Goal: Information Seeking & Learning: Check status

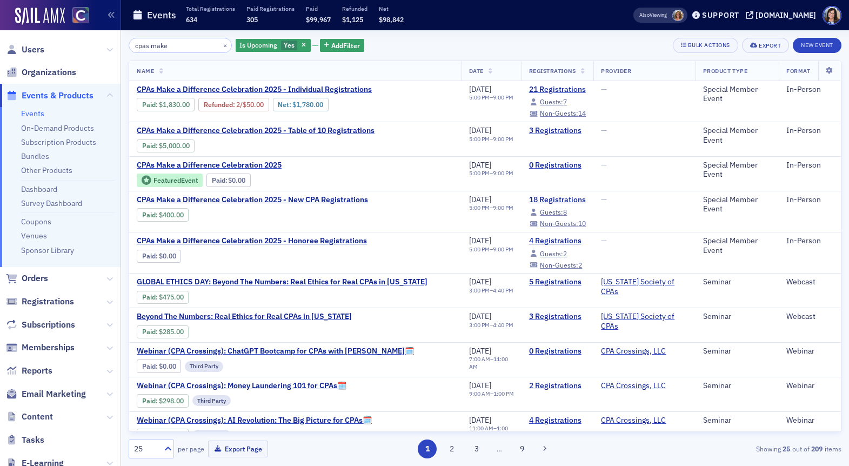
scroll to position [2, 0]
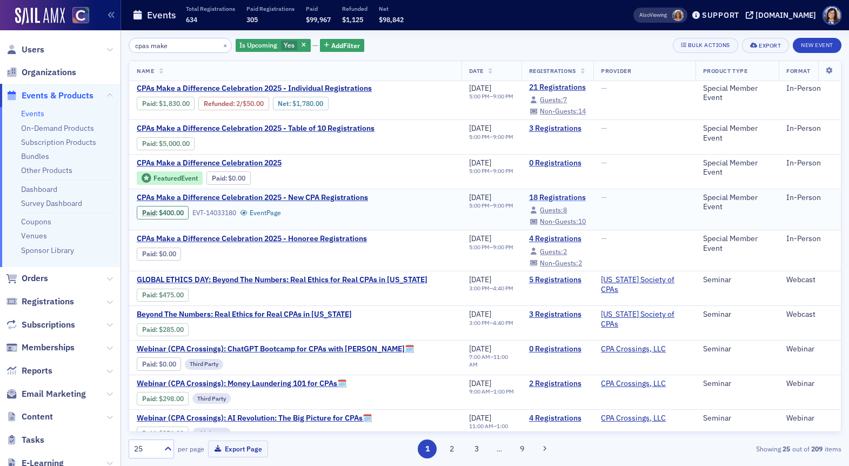
click at [543, 195] on link "18 Registrations" at bounding box center [557, 198] width 57 height 10
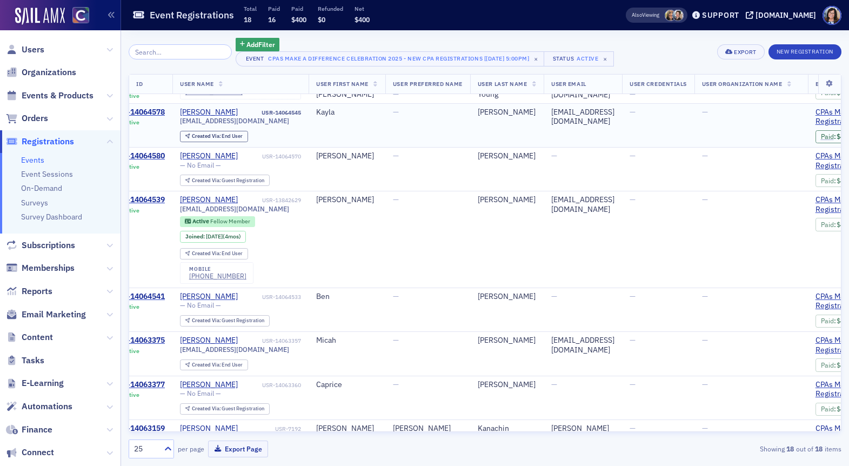
scroll to position [91, 0]
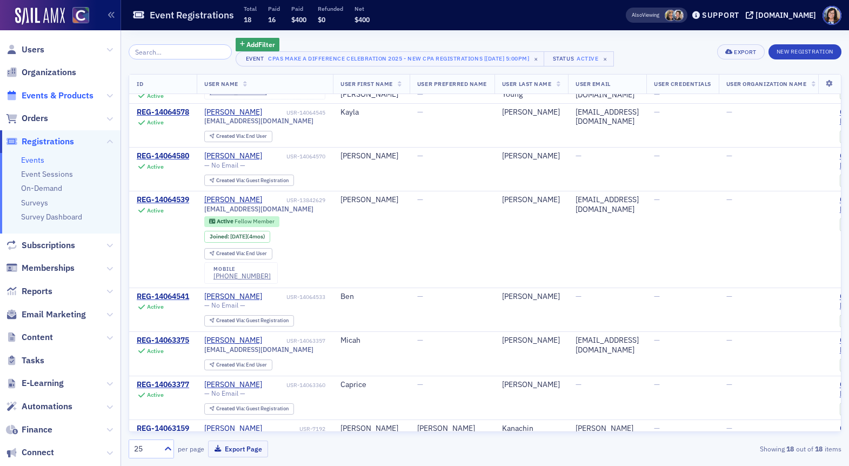
click at [50, 94] on span "Events & Products" at bounding box center [58, 96] width 72 height 12
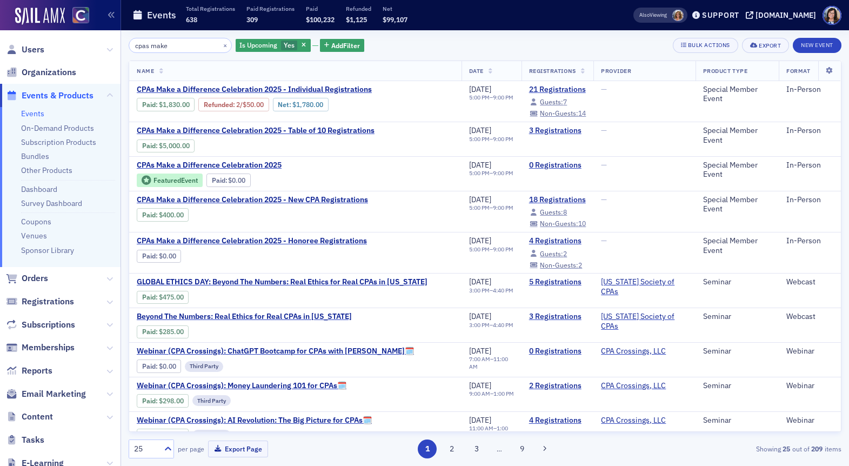
type input "cpas make"
